Goal: Navigation & Orientation: Find specific page/section

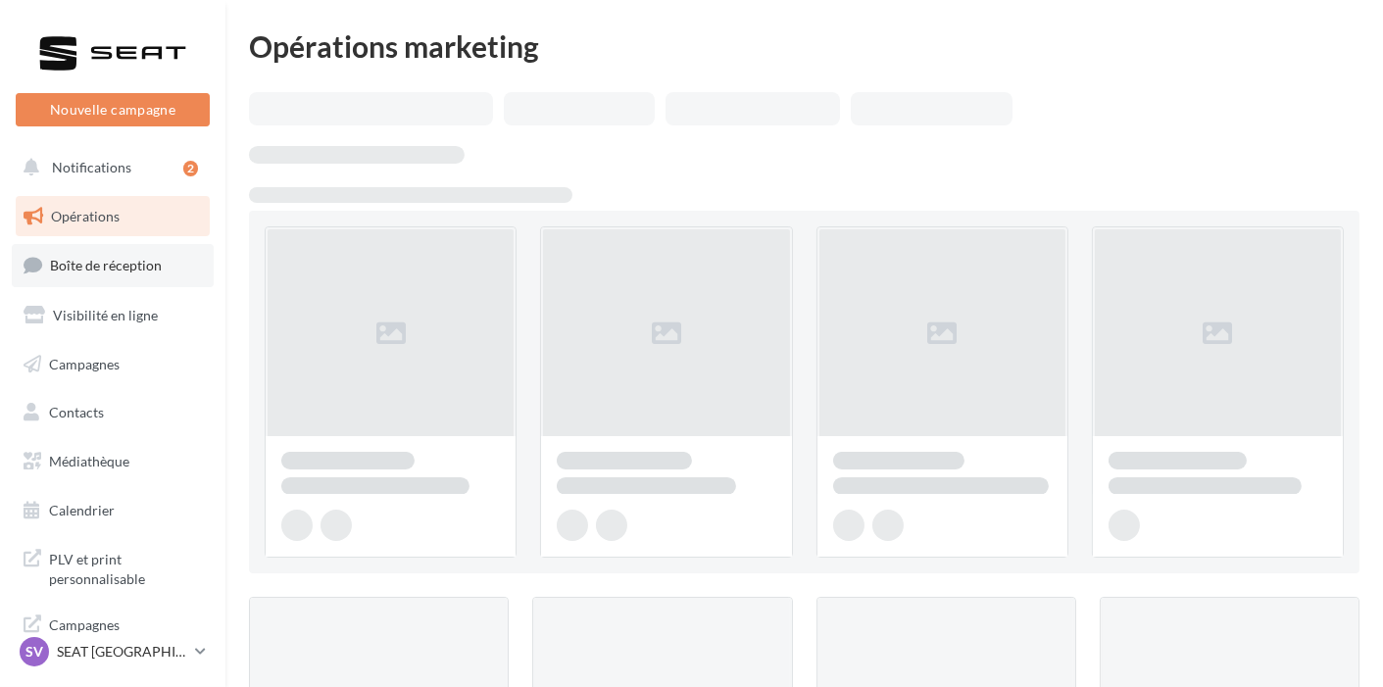
click at [53, 281] on link "Boîte de réception" at bounding box center [113, 265] width 202 height 42
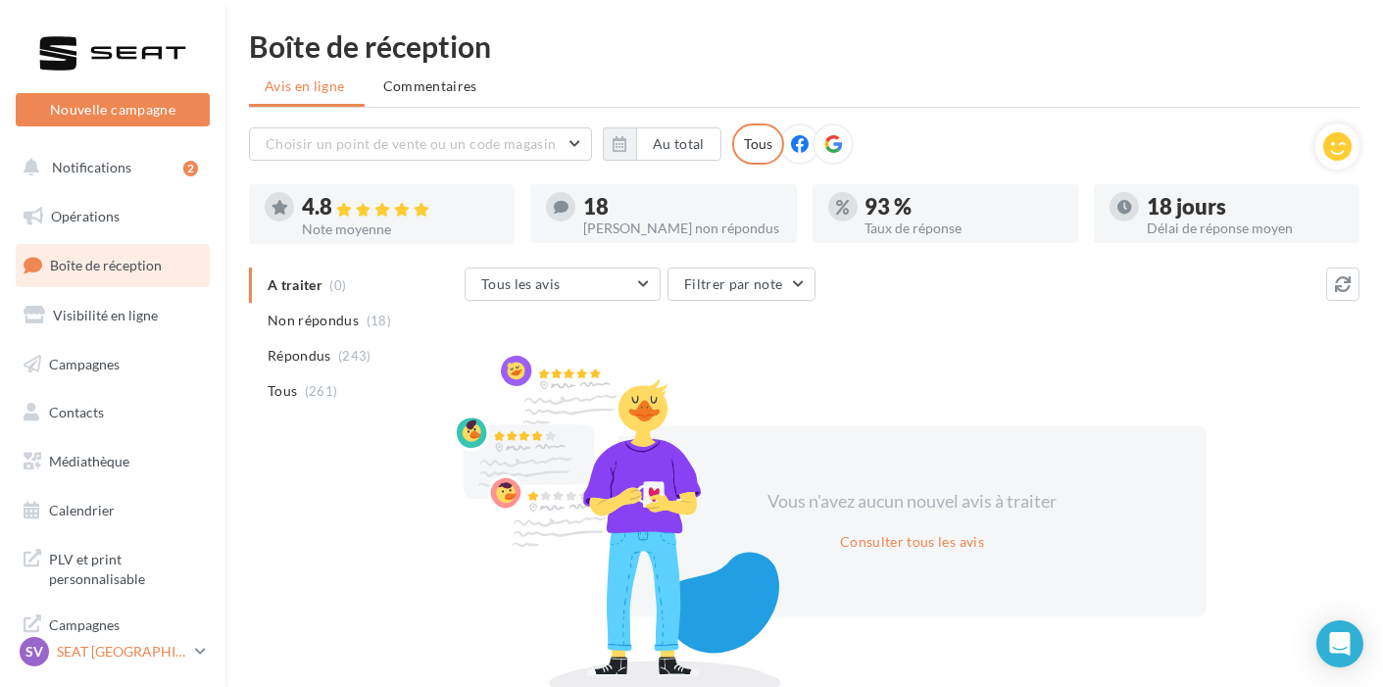
click at [172, 649] on p "SEAT [GEOGRAPHIC_DATA]" at bounding box center [122, 652] width 130 height 20
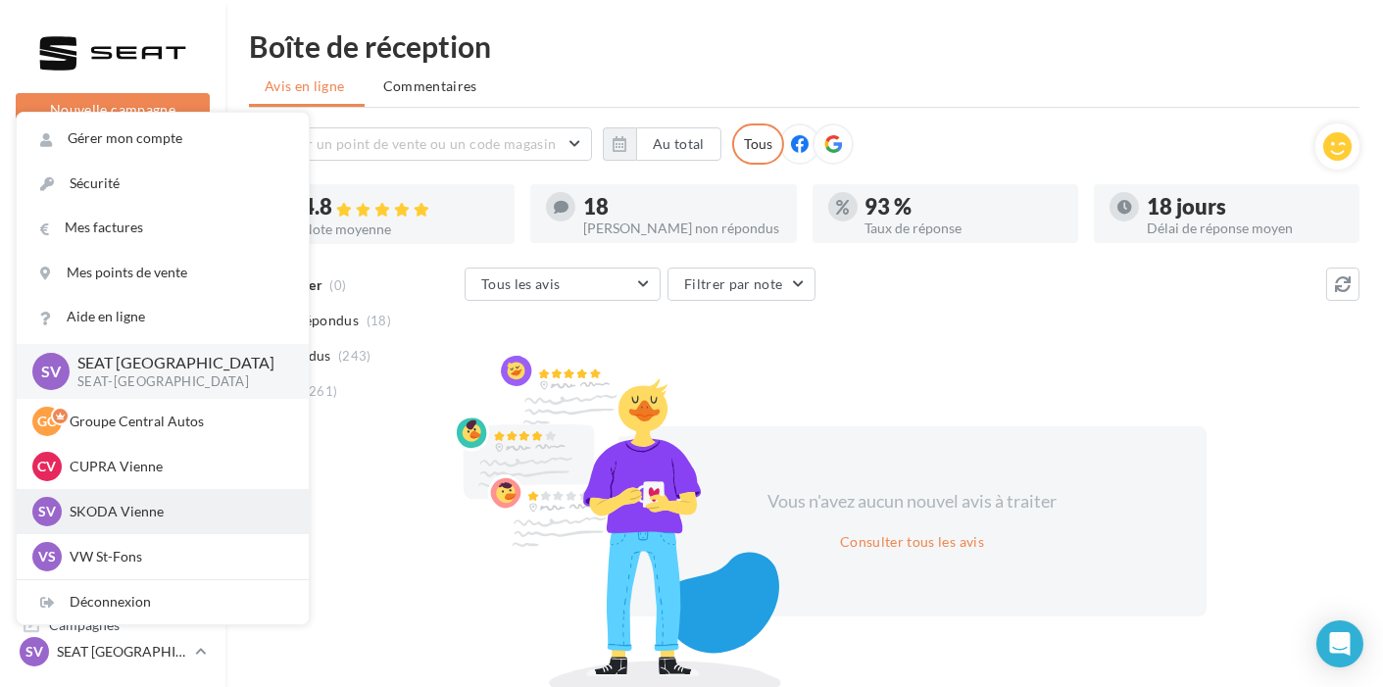
click at [170, 519] on p "SKODA Vienne" at bounding box center [178, 512] width 216 height 20
